Goal: Task Accomplishment & Management: Manage account settings

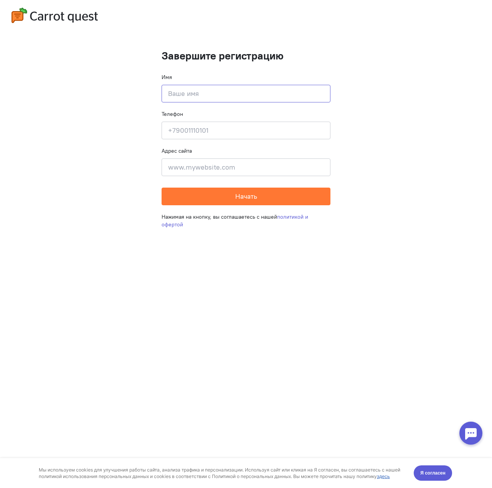
click at [215, 97] on input at bounding box center [246, 94] width 169 height 18
type input "[PERSON_NAME]"
type input "[PHONE_NUMBER]"
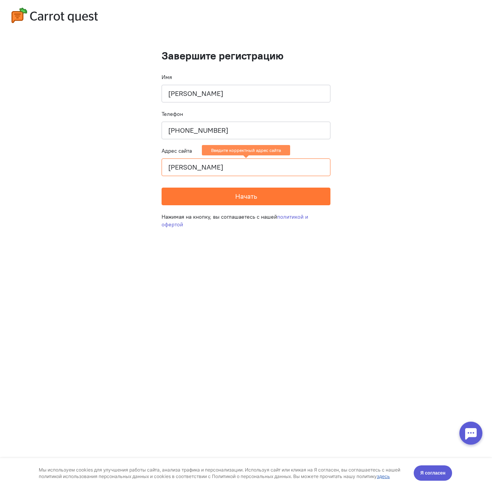
click at [221, 165] on input "[PERSON_NAME]" at bounding box center [246, 168] width 169 height 18
drag, startPoint x: 203, startPoint y: 164, endPoint x: 101, endPoint y: 149, distance: 103.3
click at [98, 148] on cq-completion-registration "Завершите регистрацию Имя [PERSON_NAME] Телефон [PHONE_NUMBER] Адрес сайта [PER…" at bounding box center [246, 244] width 492 height 488
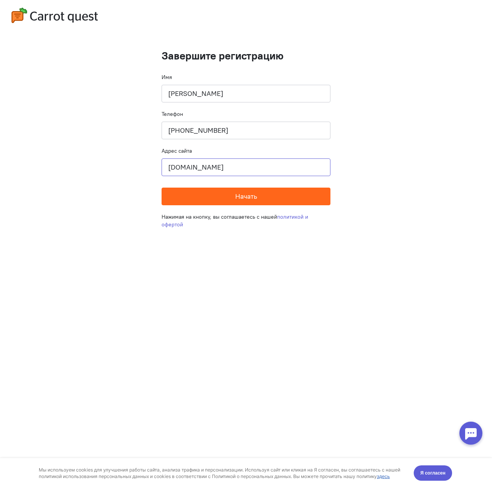
type input "[DOMAIN_NAME]"
click at [250, 194] on span "Начать" at bounding box center [246, 196] width 22 height 9
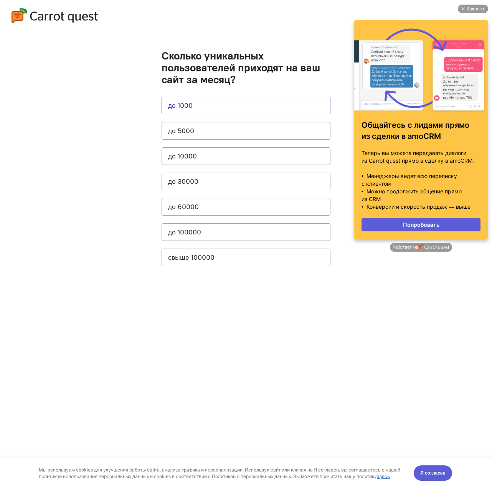
click at [235, 102] on button "до 1000" at bounding box center [246, 106] width 169 height 18
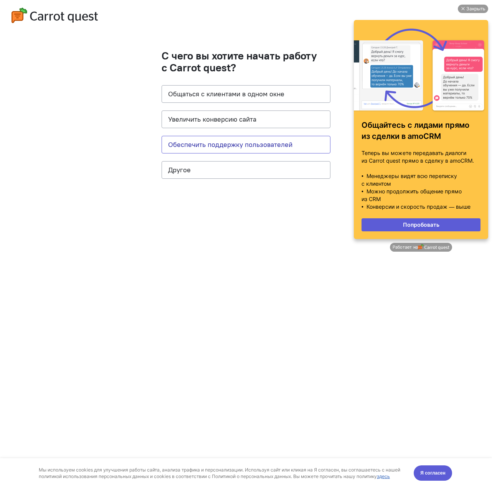
click at [272, 140] on button "Обеспечить поддержку пользователей" at bounding box center [246, 145] width 169 height 18
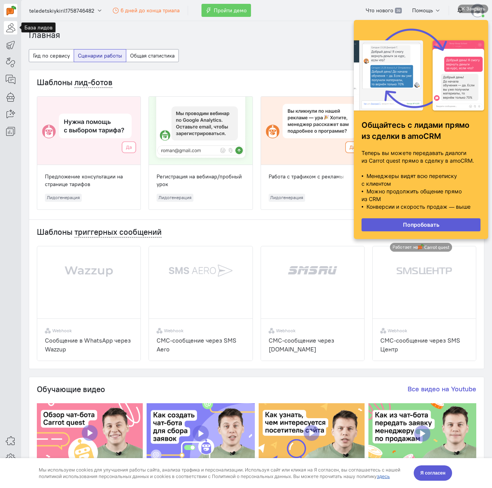
click at [8, 28] on icon at bounding box center [11, 27] width 10 height 9
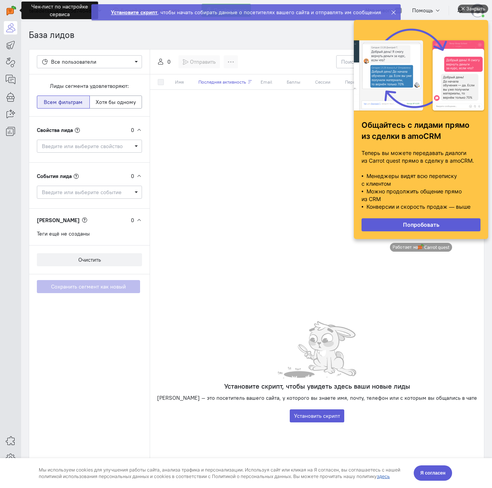
click at [472, 8] on div "Закрыть" at bounding box center [475, 9] width 19 height 8
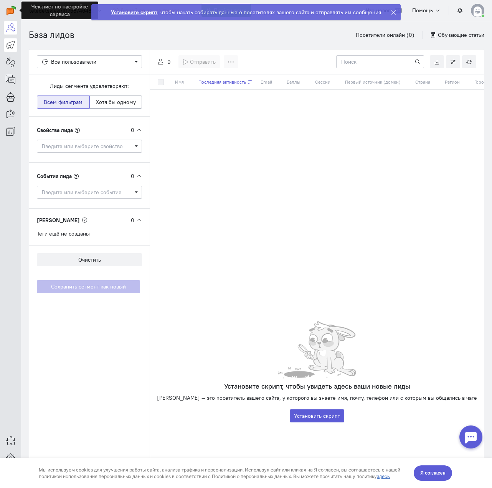
click at [15, 43] on link at bounding box center [10, 44] width 13 height 13
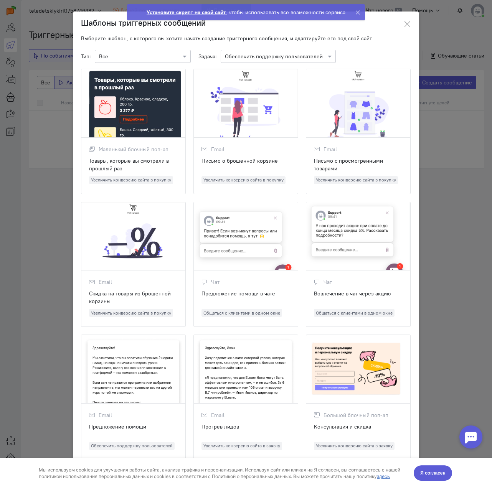
click at [34, 58] on ngb-modal-window "Шаблоны триггерных сообщений Выберите шаблон, с которого вы хотите начать созда…" at bounding box center [246, 244] width 492 height 488
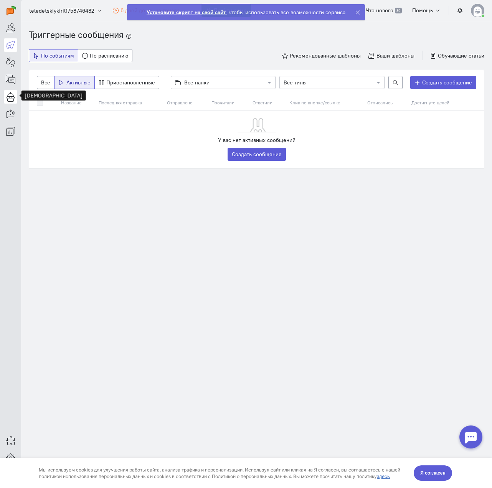
click at [12, 92] on icon at bounding box center [11, 96] width 10 height 9
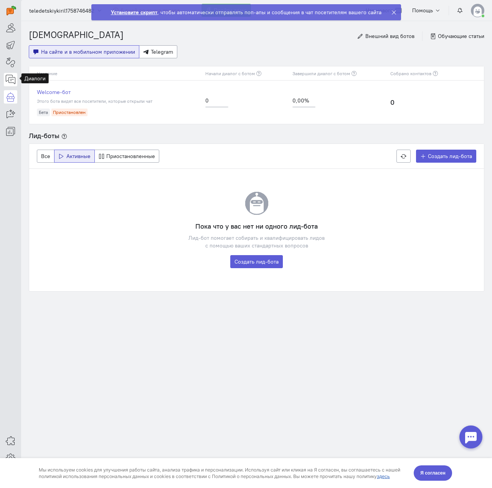
click at [10, 79] on icon at bounding box center [11, 79] width 10 height 9
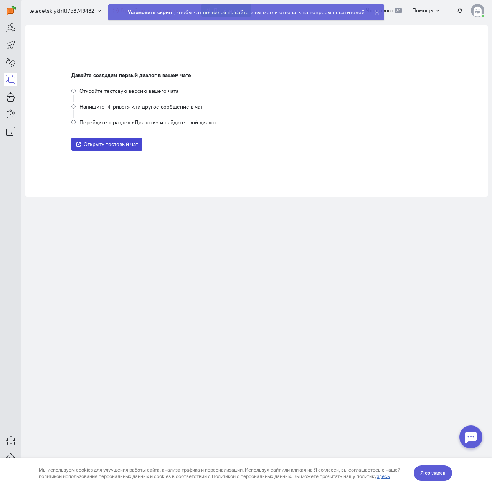
click at [116, 142] on span "Открыть тестовый чат" at bounding box center [111, 144] width 55 height 7
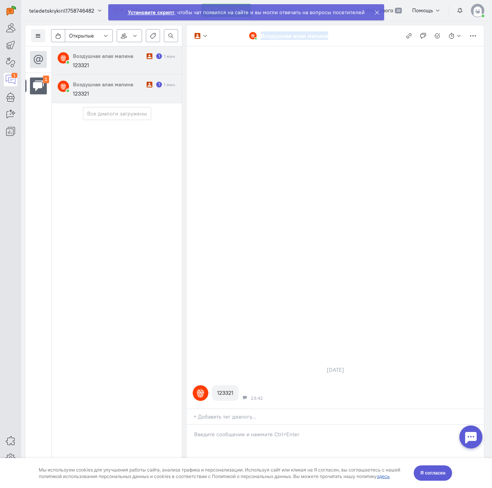
click at [127, 116] on div "Список пользователей Включить темную тему Настройка каналов Автораспределение д…" at bounding box center [256, 254] width 471 height 467
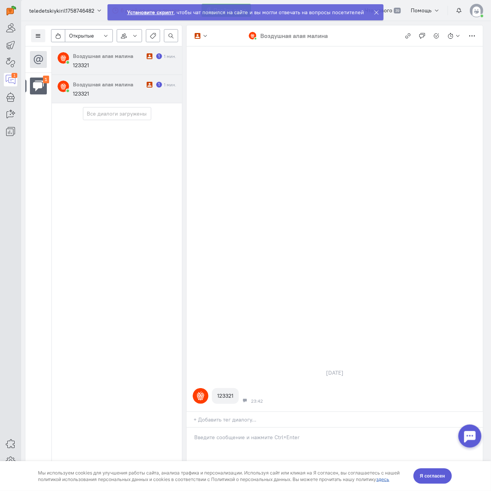
click at [256, 439] on p at bounding box center [334, 437] width 281 height 8
click at [292, 438] on p "Gawdwad" at bounding box center [334, 437] width 281 height 8
click at [471, 438] on div at bounding box center [469, 435] width 23 height 23
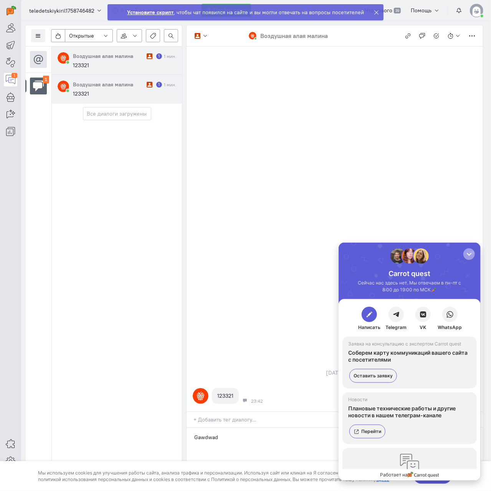
click at [465, 252] on div "button" at bounding box center [469, 254] width 8 height 8
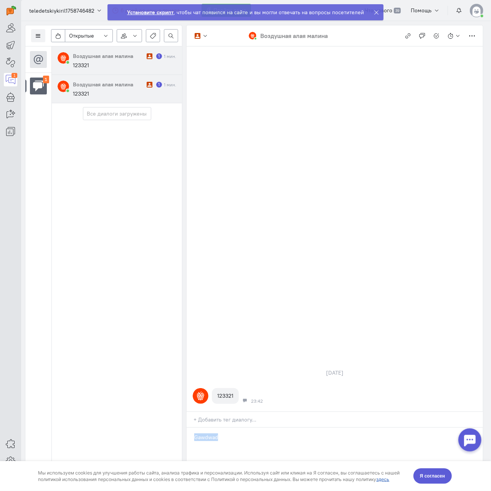
drag, startPoint x: 335, startPoint y: 432, endPoint x: 154, endPoint y: 431, distance: 180.4
click at [154, 431] on div "Список пользователей Включить темную тему Настройка каналов Автораспределение д…" at bounding box center [256, 256] width 470 height 470
click at [332, 445] on div at bounding box center [335, 447] width 296 height 38
drag, startPoint x: 332, startPoint y: 445, endPoint x: 321, endPoint y: 453, distance: 13.6
click at [322, 453] on div "wadawd" at bounding box center [335, 447] width 296 height 38
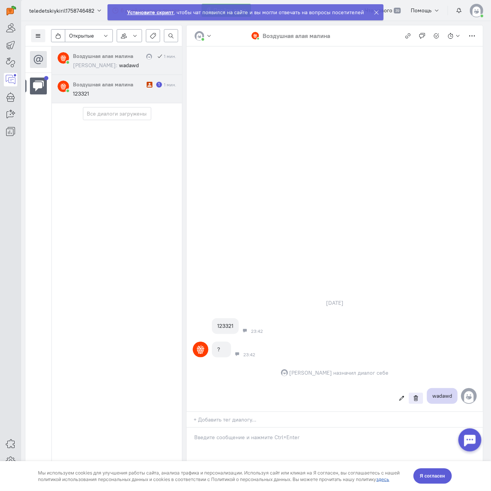
click at [416, 400] on icon at bounding box center [416, 398] width 6 height 6
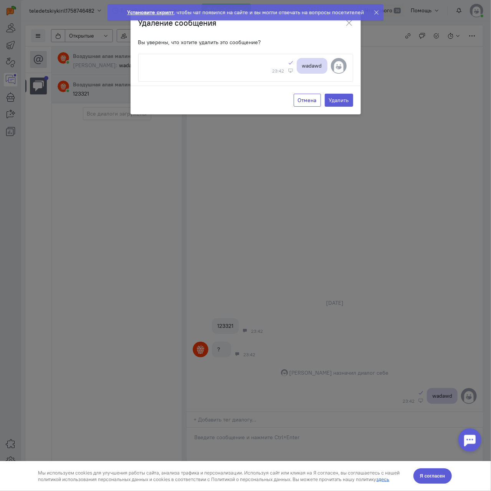
click at [307, 101] on button "Отмена" at bounding box center [307, 100] width 27 height 13
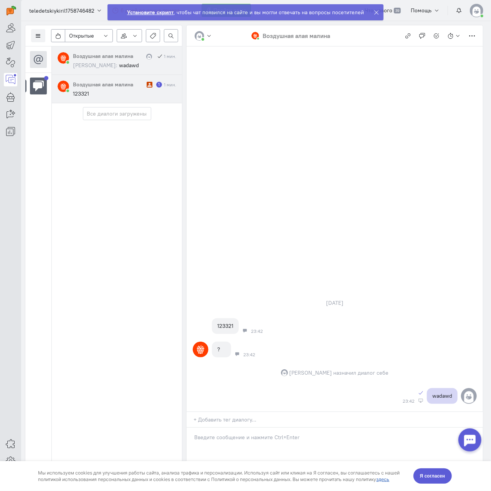
click at [153, 14] on strong "Установите скрипт" at bounding box center [150, 12] width 46 height 7
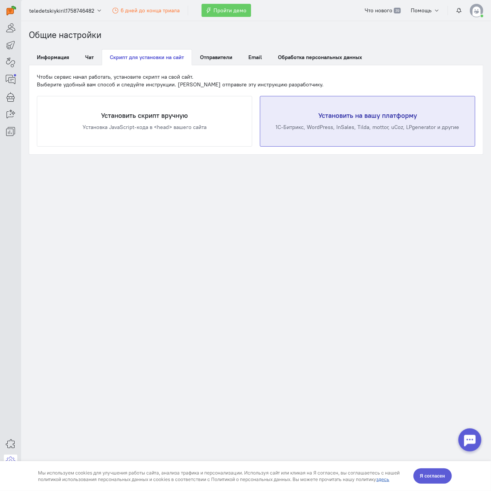
click at [296, 120] on div "Установить на вашу платформу 1С-Битрикс, WordPress, InSales, Tilda, mottor, uCo…" at bounding box center [367, 121] width 215 height 50
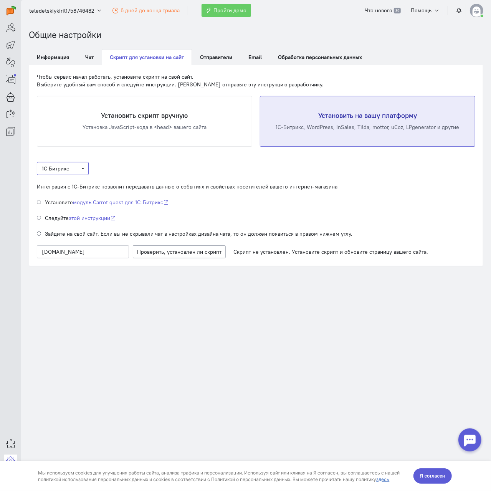
drag, startPoint x: 71, startPoint y: 169, endPoint x: 66, endPoint y: 175, distance: 8.2
click at [71, 169] on span "1С Битрикс" at bounding box center [63, 169] width 42 height 8
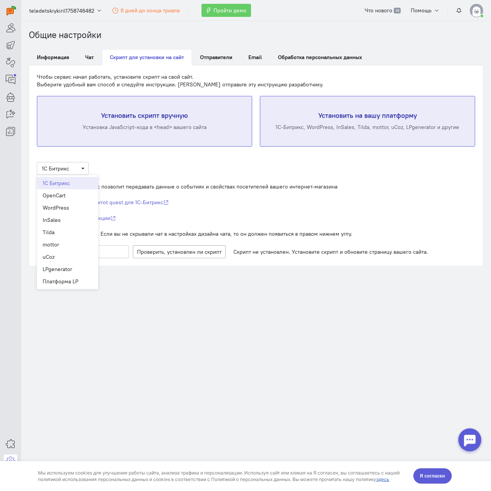
click at [114, 114] on h4 "Установить скрипт вручную" at bounding box center [145, 116] width 184 height 8
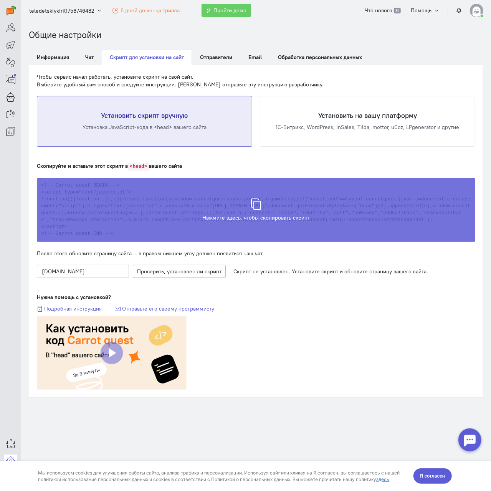
click at [281, 204] on div "Скрипт скопирован в буфер обмена" at bounding box center [256, 206] width 438 height 64
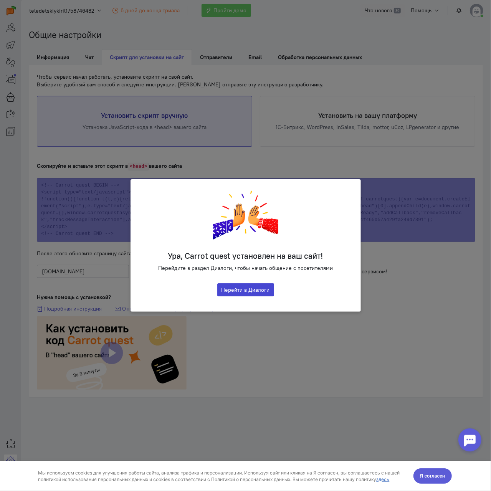
click at [263, 287] on button "Перейти в Диалоги" at bounding box center [245, 289] width 57 height 13
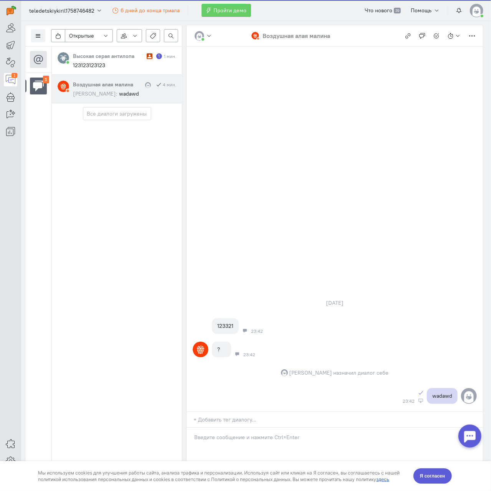
click at [78, 299] on div "Высокая серая антилопа 1 1 мин. 123123123123 Воздушная алая малина 4 мин. [PERS…" at bounding box center [116, 266] width 131 height 440
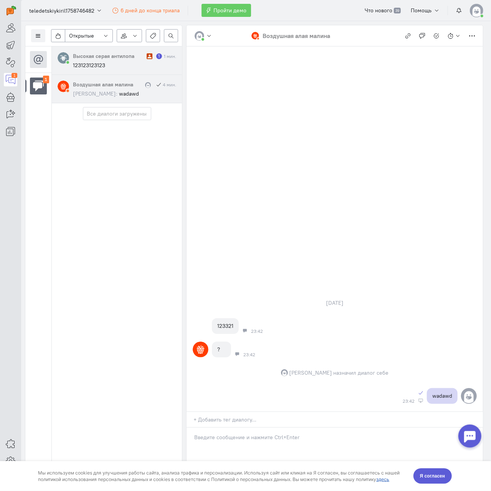
click at [106, 66] on cq-message "123123123123" at bounding box center [124, 65] width 103 height 7
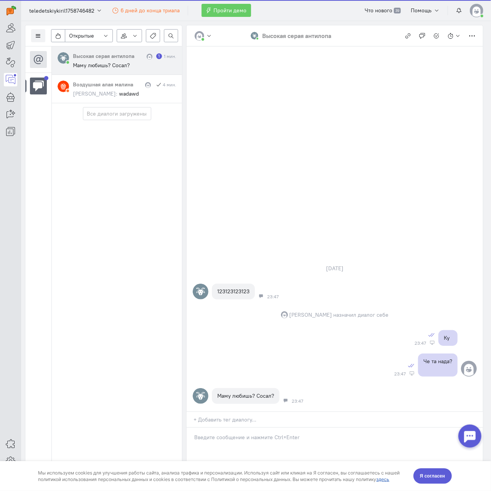
click at [222, 446] on div at bounding box center [335, 447] width 296 height 38
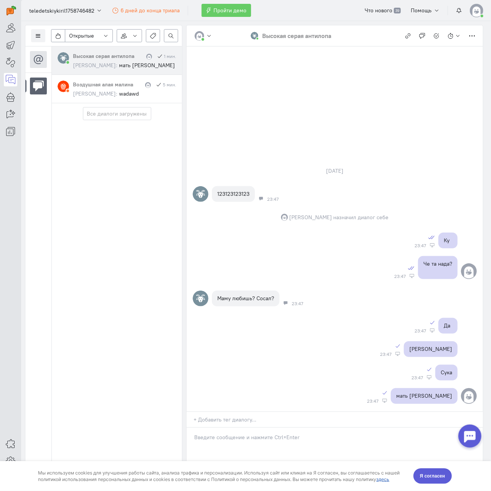
drag, startPoint x: 115, startPoint y: 59, endPoint x: 101, endPoint y: 152, distance: 94.0
click at [101, 156] on div "Высокая серая антилопа 1 мин. [PERSON_NAME]: мать ебал Воздушная алая малина 5 …" at bounding box center [116, 266] width 131 height 440
click at [208, 35] on icon "button" at bounding box center [209, 36] width 6 height 6
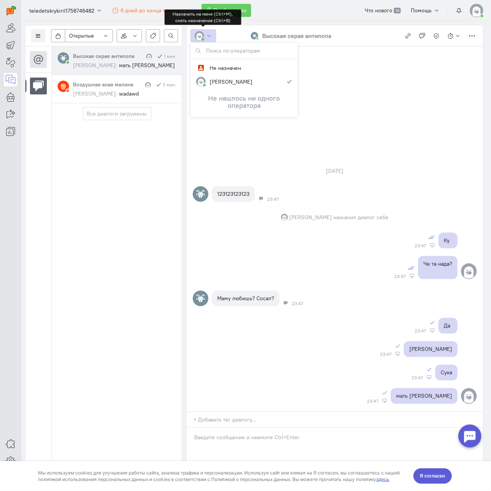
click at [347, 116] on div "[DATE] 123123123123 23:47 [PERSON_NAME] назначил диалог себе Ку Сообщение прочи…" at bounding box center [335, 228] width 296 height 365
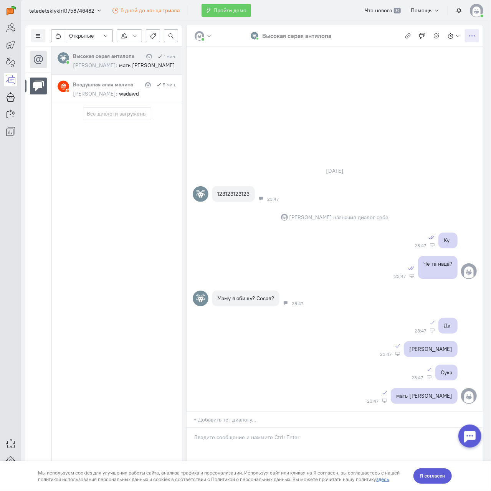
click at [469, 36] on icon "button" at bounding box center [472, 36] width 6 height 6
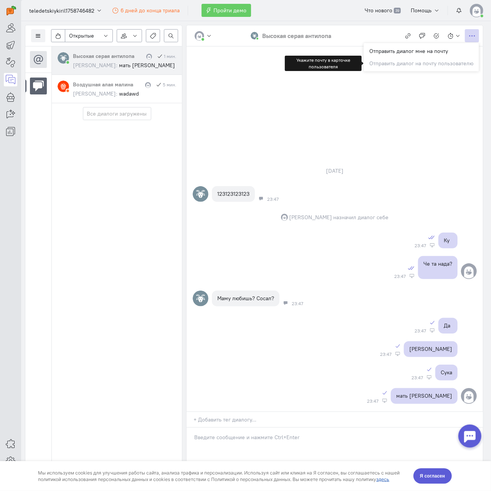
click at [419, 86] on div "[DATE] 123123123123 23:47 [PERSON_NAME] назначил диалог себе Ку Сообщение прочи…" at bounding box center [335, 228] width 296 height 365
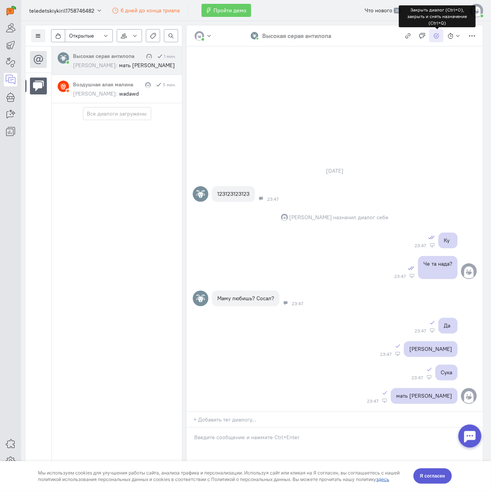
click at [436, 34] on icon "button" at bounding box center [436, 36] width 6 height 6
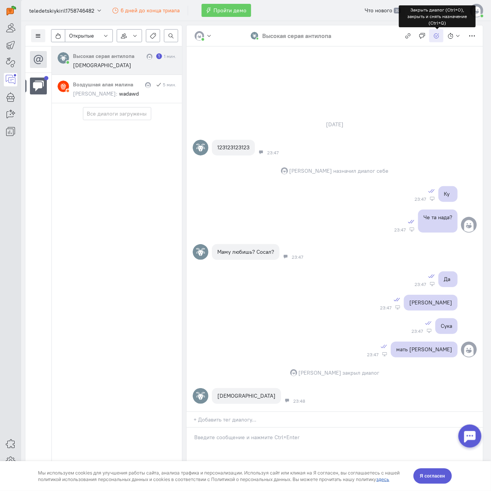
click at [439, 37] on icon "button" at bounding box center [436, 36] width 6 height 6
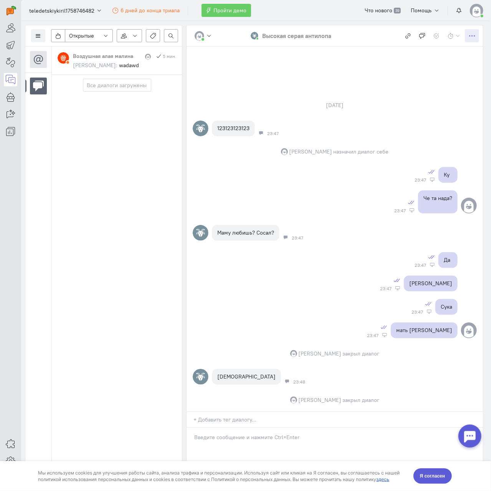
click at [474, 38] on icon "button" at bounding box center [472, 36] width 6 height 6
drag, startPoint x: 438, startPoint y: 98, endPoint x: 441, endPoint y: 87, distance: 11.7
click at [439, 97] on div "[DATE] 123123123123 23:47 [PERSON_NAME] назначил диалог себе Ку Сообщение прочи…" at bounding box center [335, 253] width 296 height 318
click at [386, 61] on div "[DATE] 123123123123 23:47 [PERSON_NAME] назначил диалог себе Ку Сообщение прочи…" at bounding box center [335, 228] width 296 height 365
click at [215, 12] on span "Пройти демо" at bounding box center [230, 10] width 33 height 7
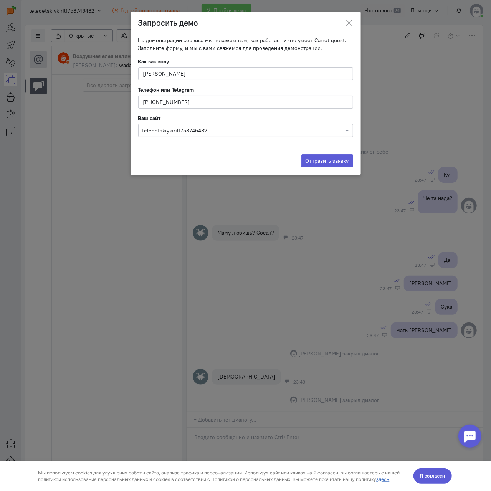
click at [199, 276] on ngb-modal-window "Запросить демо На демонстрации сервиса мы покажем вам, как работает и что умеет…" at bounding box center [245, 245] width 491 height 491
click at [352, 25] on icon at bounding box center [349, 23] width 8 height 8
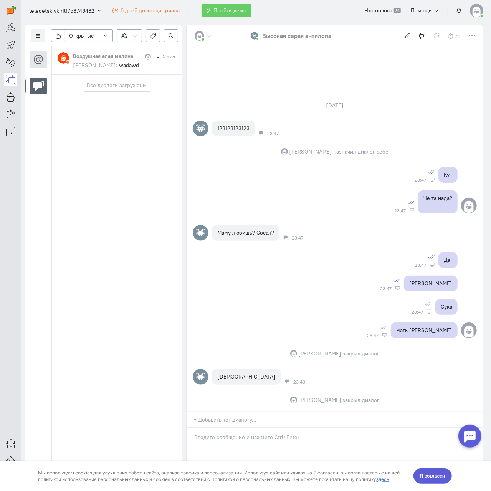
click at [480, 10] on img at bounding box center [476, 10] width 13 height 13
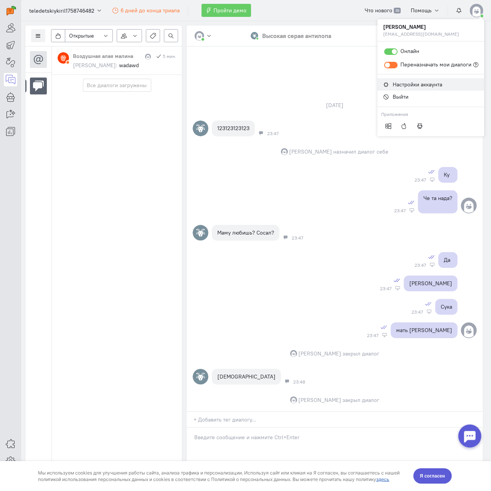
click at [436, 84] on span "Настройки аккаунта" at bounding box center [418, 84] width 50 height 7
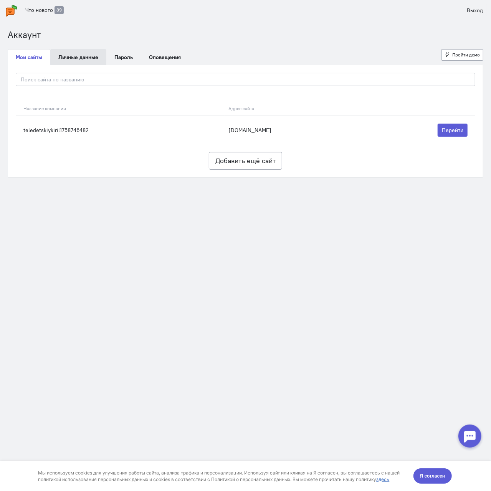
click at [103, 52] on link "Личные данные" at bounding box center [78, 57] width 56 height 16
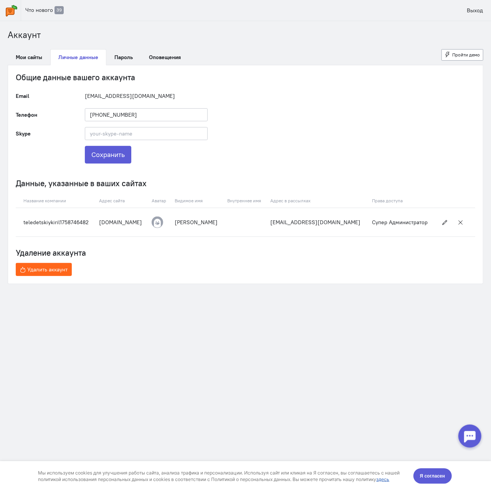
click at [53, 273] on span "Удалить аккаунт" at bounding box center [47, 269] width 40 height 7
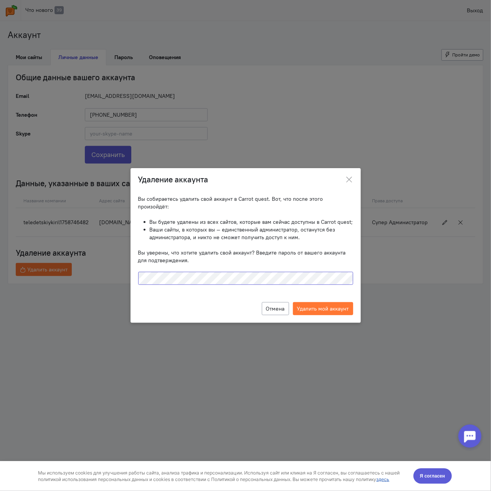
click input "Удалить мой аккаунт" at bounding box center [0, 0] width 0 height 0
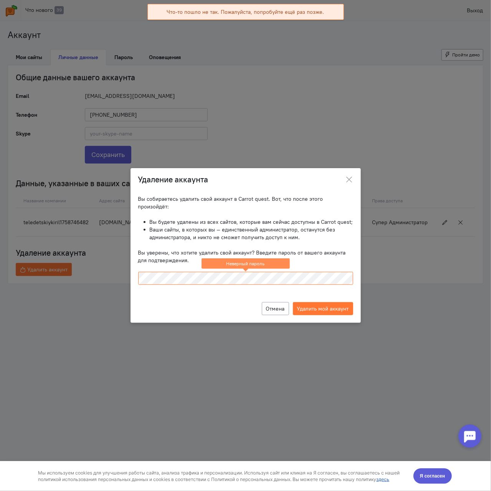
click at [215, 122] on ngb-modal-window "Удаление аккаунта Вы собираетесь удалить свой аккаунт в Carrot quest. Вот, что …" at bounding box center [245, 245] width 491 height 491
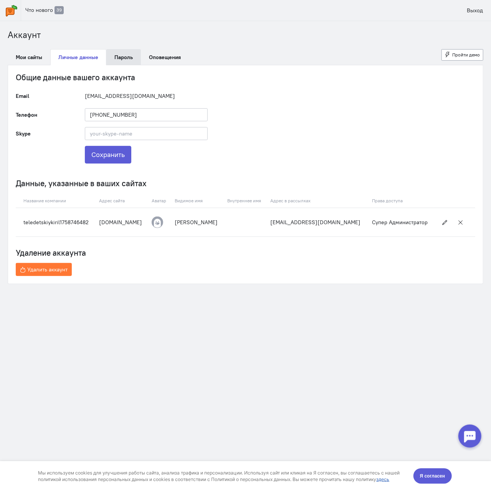
click at [114, 58] on link "Пароль" at bounding box center [123, 57] width 35 height 16
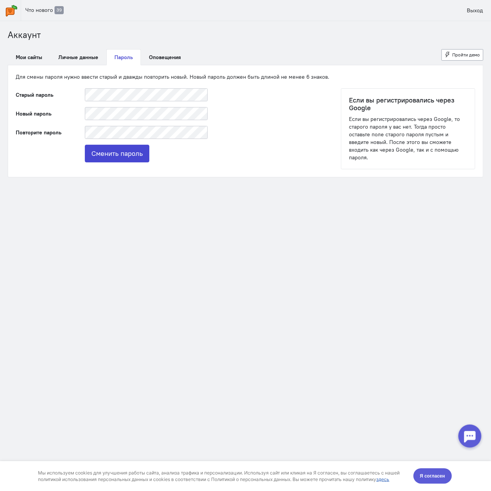
click at [109, 151] on button "Сменить пароль" at bounding box center [117, 154] width 64 height 18
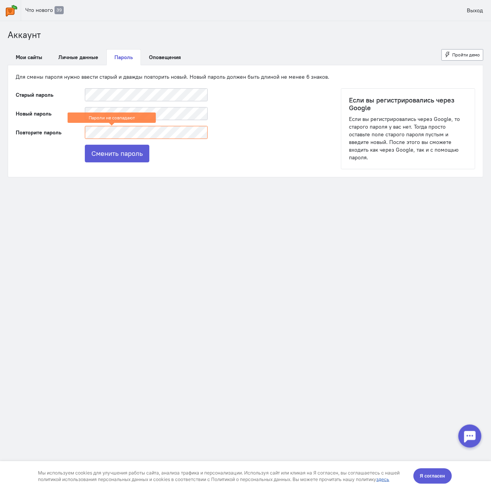
drag, startPoint x: 118, startPoint y: 114, endPoint x: 42, endPoint y: 111, distance: 76.1
click at [0, 119] on html "Что нового 39 Выход [GEOGRAPHIC_DATA] Мои сайты Личные данные [GEOGRAPHIC_DATA]…" at bounding box center [245, 245] width 491 height 491
click at [29, 127] on div "Повторите пароль Пароли не совпадают" at bounding box center [111, 132] width 207 height 13
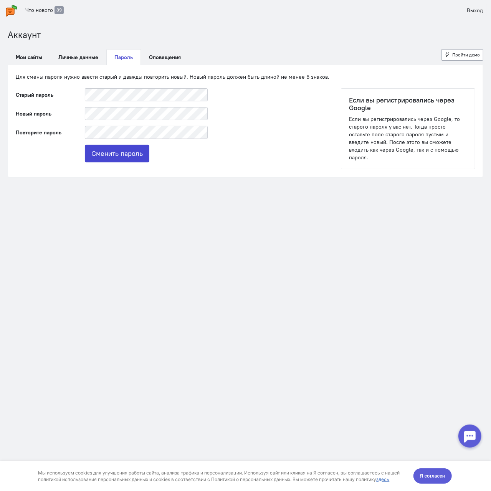
click at [149, 154] on button "Сменить пароль" at bounding box center [117, 154] width 64 height 18
click at [138, 154] on button "Сменить пароль" at bounding box center [117, 154] width 64 height 18
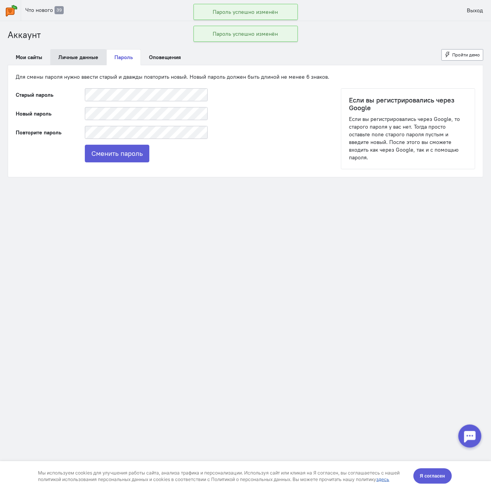
click at [76, 57] on link "Личные данные" at bounding box center [78, 57] width 56 height 16
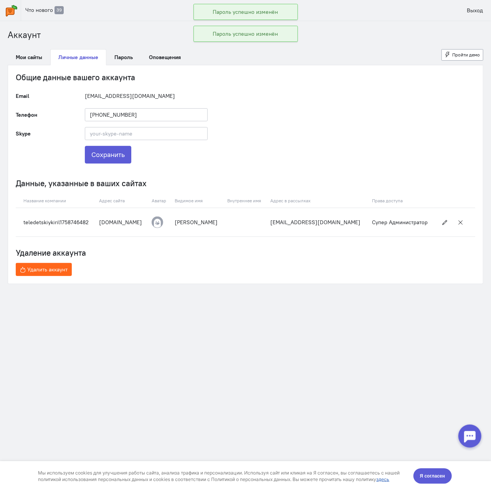
click at [56, 273] on span "Удалить аккаунт" at bounding box center [47, 269] width 40 height 7
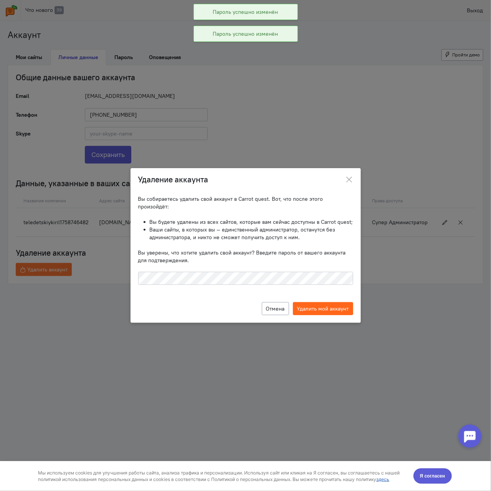
click at [316, 304] on label "Удалить мой аккаунт" at bounding box center [323, 308] width 60 height 13
click at [0, 0] on input "Удалить мой аккаунт" at bounding box center [0, 0] width 0 height 0
